Goal: Task Accomplishment & Management: Manage account settings

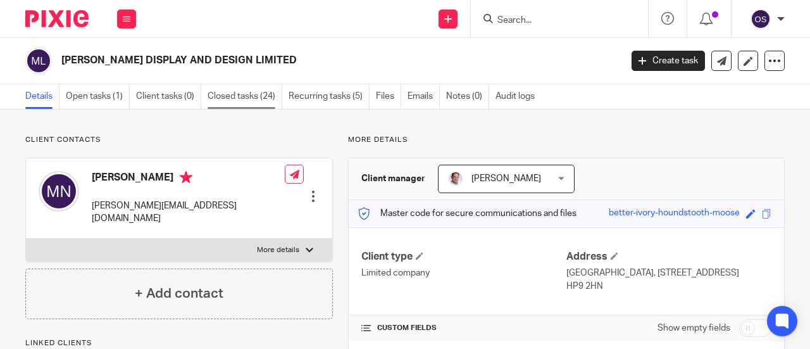
click at [234, 94] on link "Closed tasks (24)" at bounding box center [244, 96] width 75 height 25
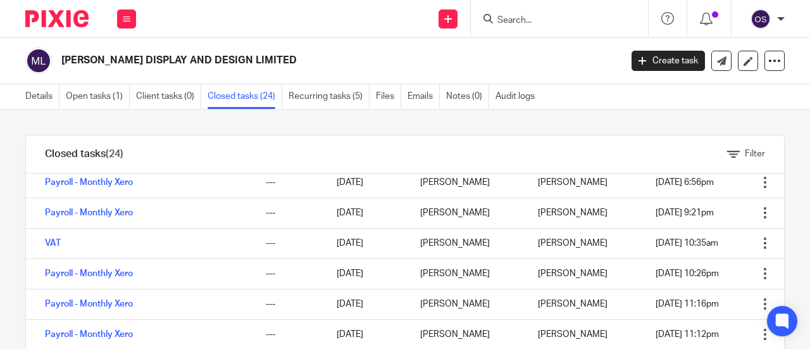
scroll to position [127, 0]
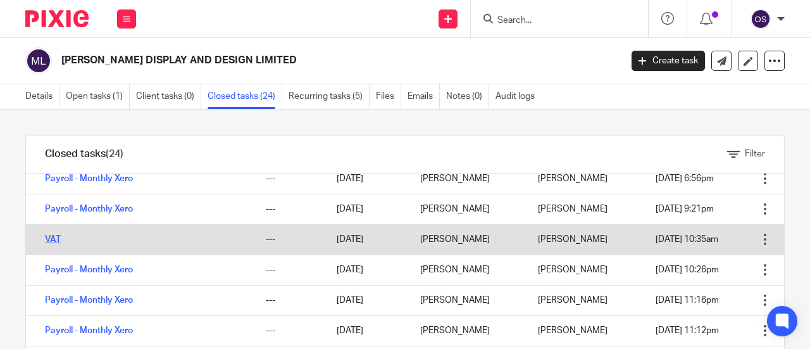
click at [56, 239] on link "VAT" at bounding box center [53, 239] width 16 height 9
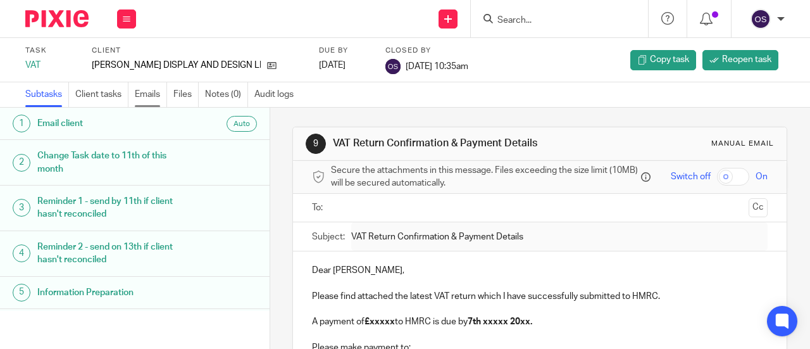
click at [154, 96] on link "Emails" at bounding box center [151, 94] width 32 height 25
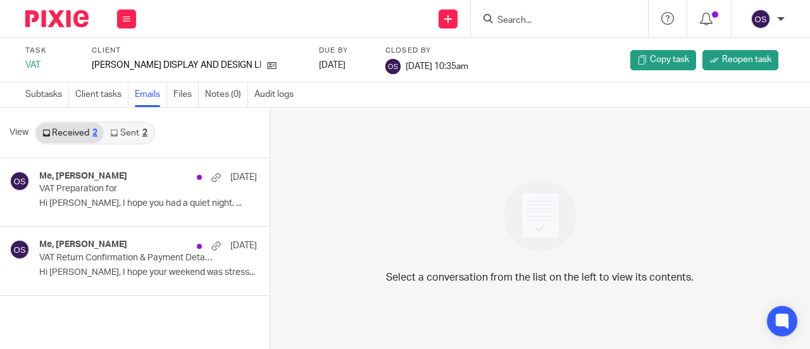
click at [127, 135] on link "Sent 2" at bounding box center [128, 133] width 49 height 20
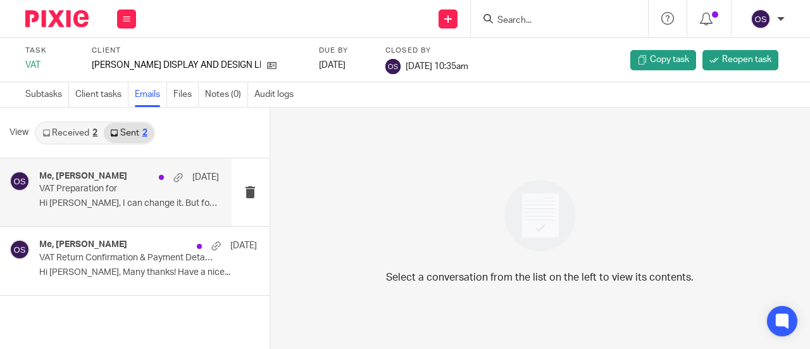
click at [108, 185] on p "VAT Preparation for" at bounding box center [111, 188] width 144 height 11
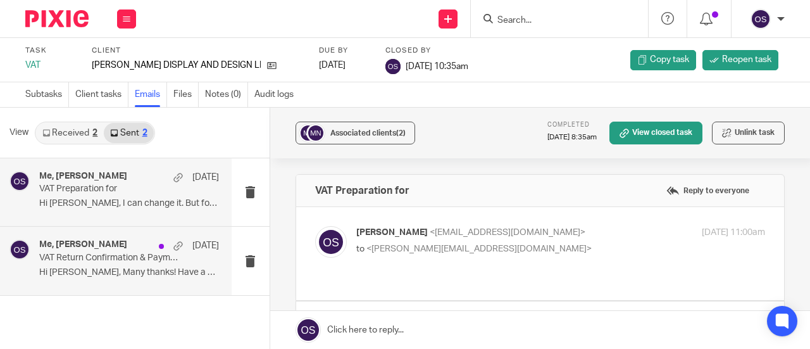
click at [108, 254] on p "VAT Return Confirmation & Payment Details" at bounding box center [111, 257] width 144 height 11
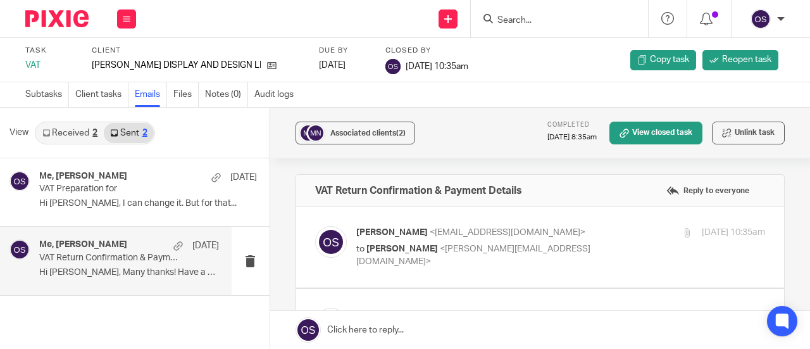
click at [474, 240] on div "[PERSON_NAME] <[EMAIL_ADDRESS][DOMAIN_NAME]> to [PERSON_NAME] <[PERSON_NAME][EM…" at bounding box center [492, 247] width 273 height 42
checkbox input "true"
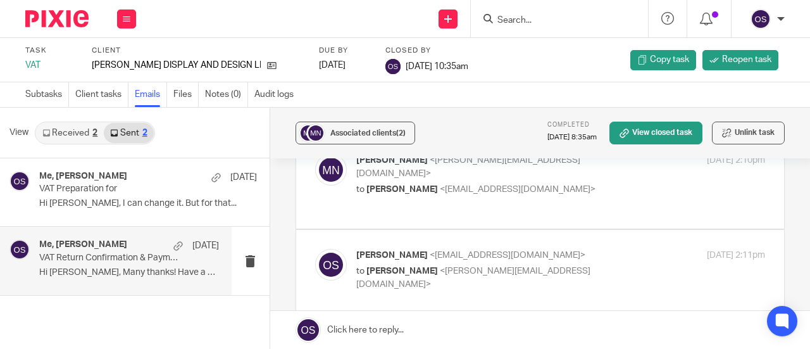
scroll to position [443, 0]
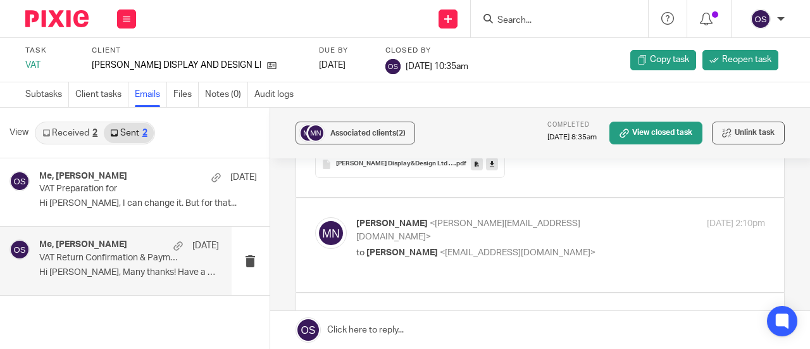
click at [478, 227] on p "[PERSON_NAME] <[PERSON_NAME][EMAIL_ADDRESS][DOMAIN_NAME]>" at bounding box center [492, 230] width 273 height 26
checkbox input "true"
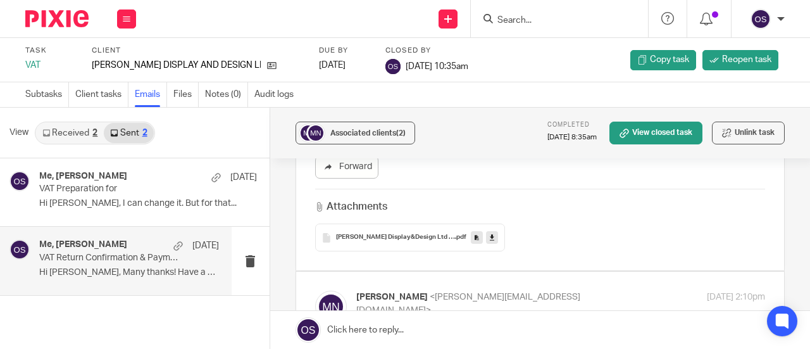
scroll to position [380, 0]
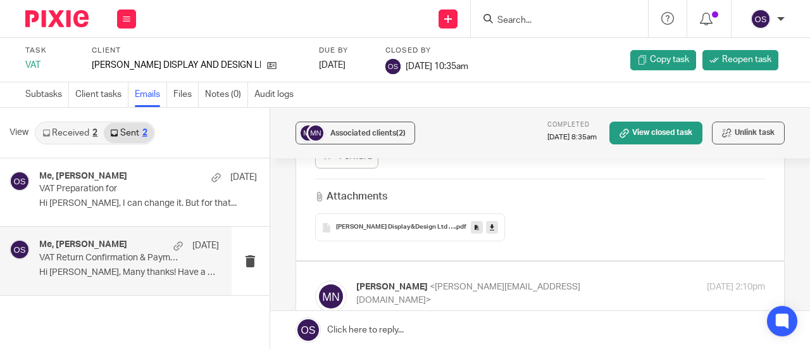
click at [64, 254] on p "VAT Return Confirmation & Payment Details" at bounding box center [111, 257] width 144 height 11
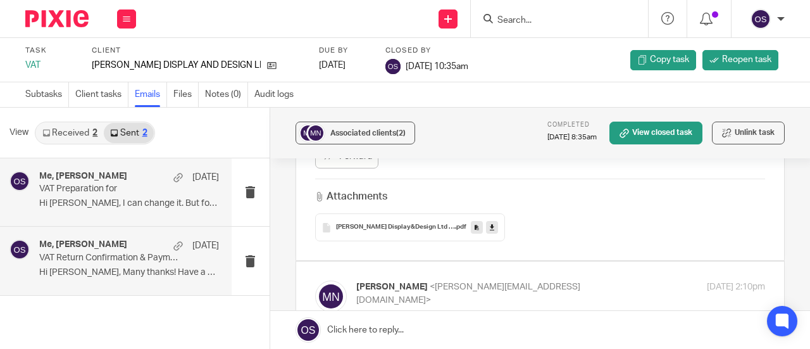
click at [96, 201] on p "Hi [PERSON_NAME], I can change it. But for that..." at bounding box center [129, 203] width 180 height 11
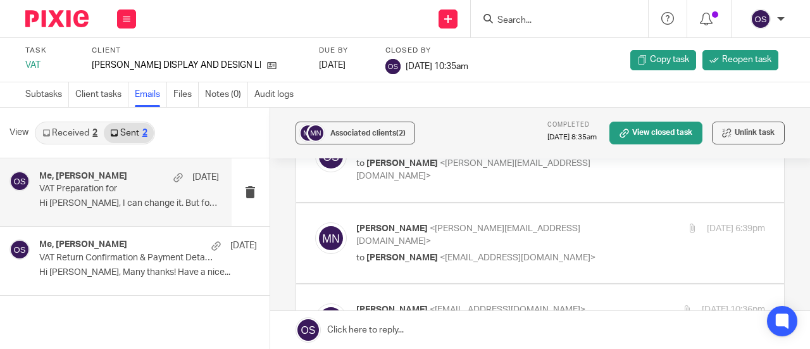
scroll to position [1357, 0]
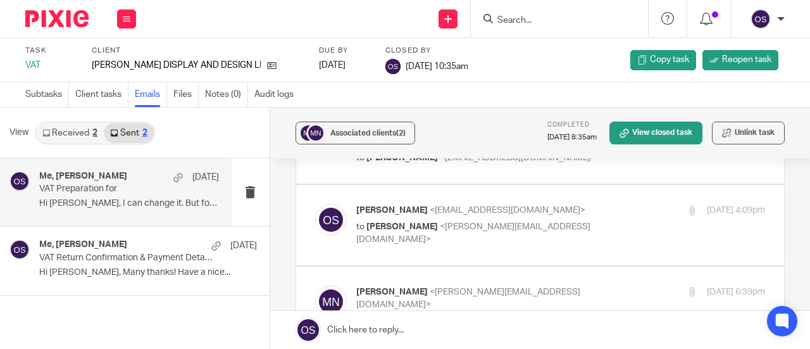
checkbox input "true"
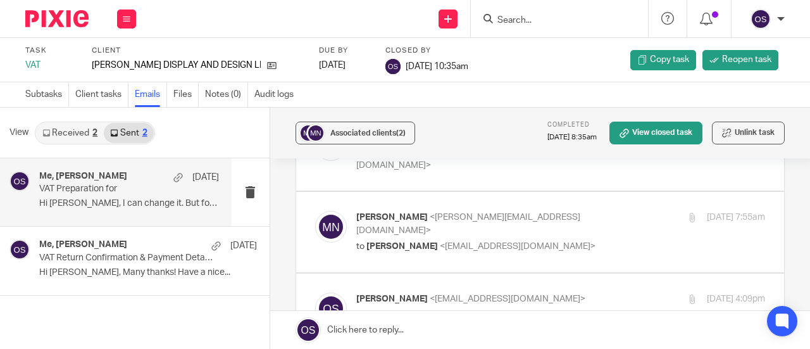
scroll to position [1231, 0]
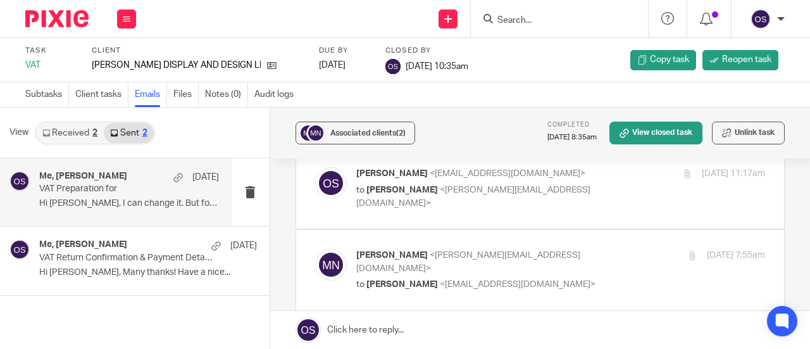
checkbox input "true"
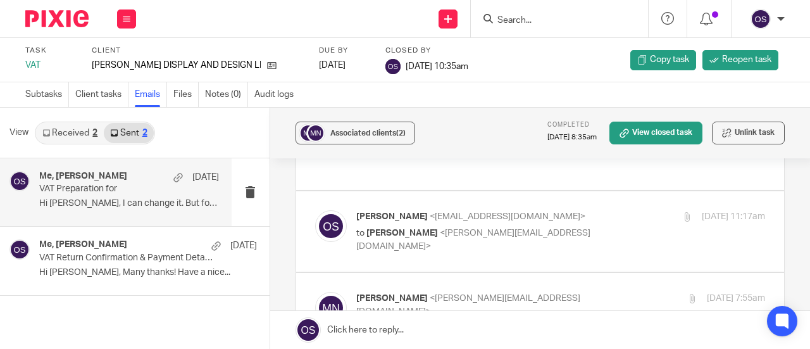
scroll to position [1168, 0]
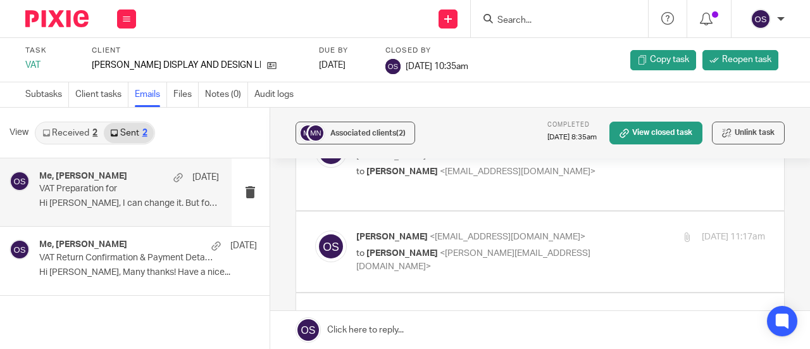
checkbox input "true"
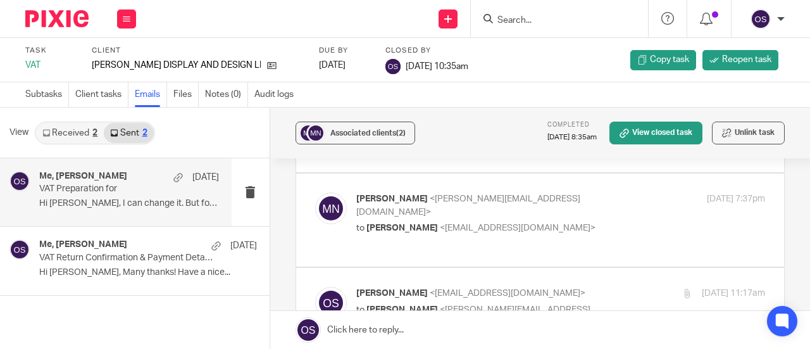
scroll to position [1104, 0]
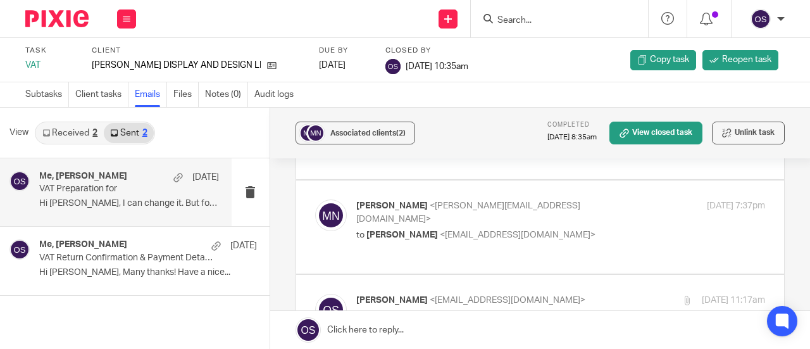
checkbox input "true"
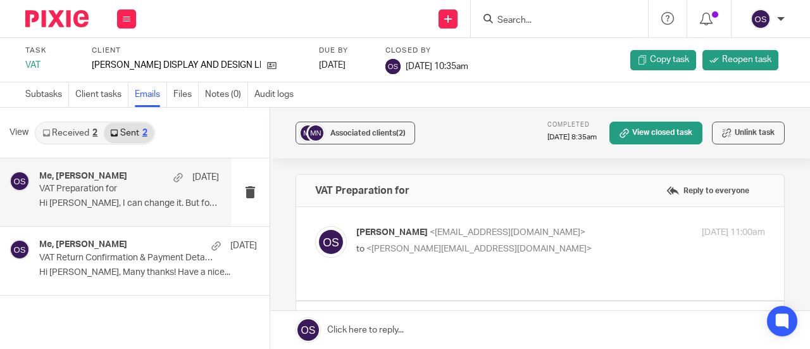
click at [124, 128] on link "Sent 2" at bounding box center [128, 133] width 49 height 20
click at [63, 128] on link "Received 2" at bounding box center [70, 133] width 68 height 20
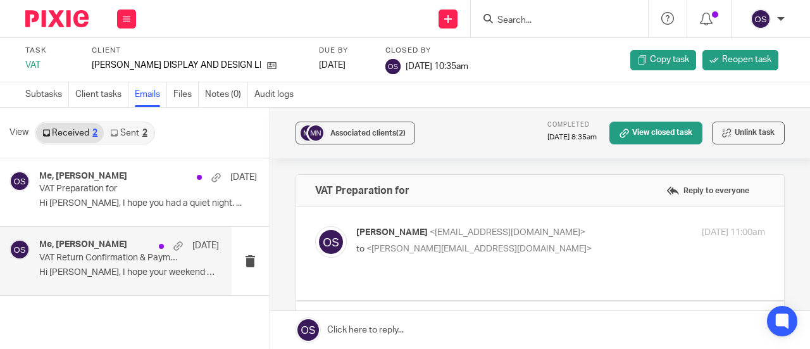
click at [96, 258] on p "VAT Return Confirmation & Payment Details" at bounding box center [111, 257] width 144 height 11
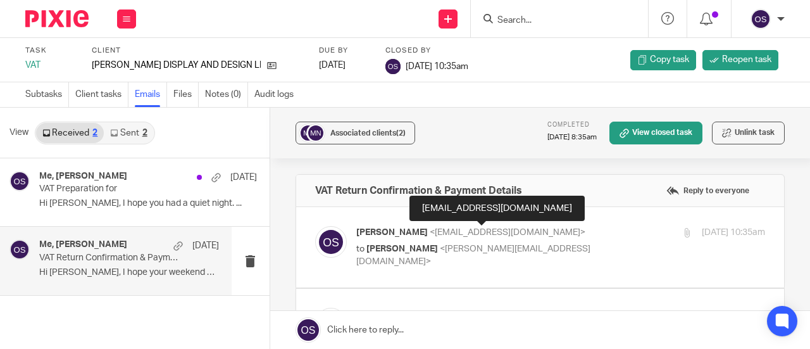
click at [488, 226] on p "[PERSON_NAME] <[EMAIL_ADDRESS][DOMAIN_NAME]>" at bounding box center [492, 232] width 273 height 13
checkbox input "true"
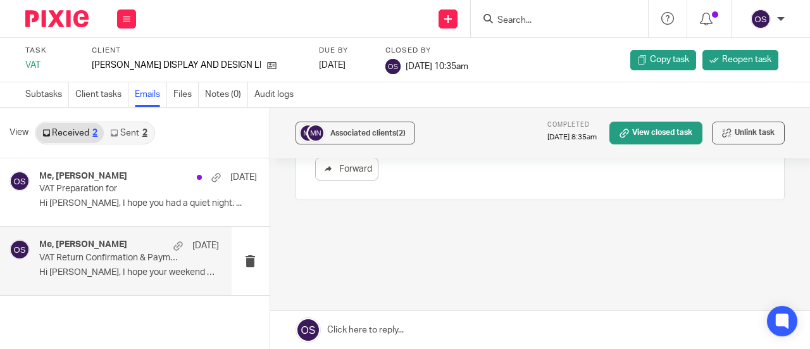
scroll to position [797, 0]
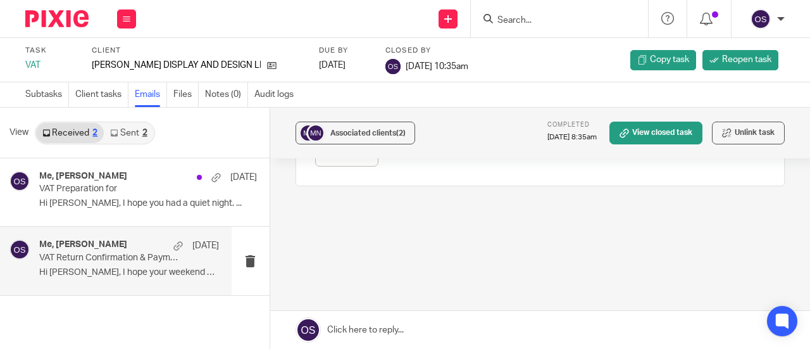
click at [128, 133] on link "Sent 2" at bounding box center [128, 133] width 49 height 20
click at [127, 271] on p "Hi [PERSON_NAME], Many thanks! Have a nice..." at bounding box center [129, 272] width 180 height 11
